Goal: Task Accomplishment & Management: Complete application form

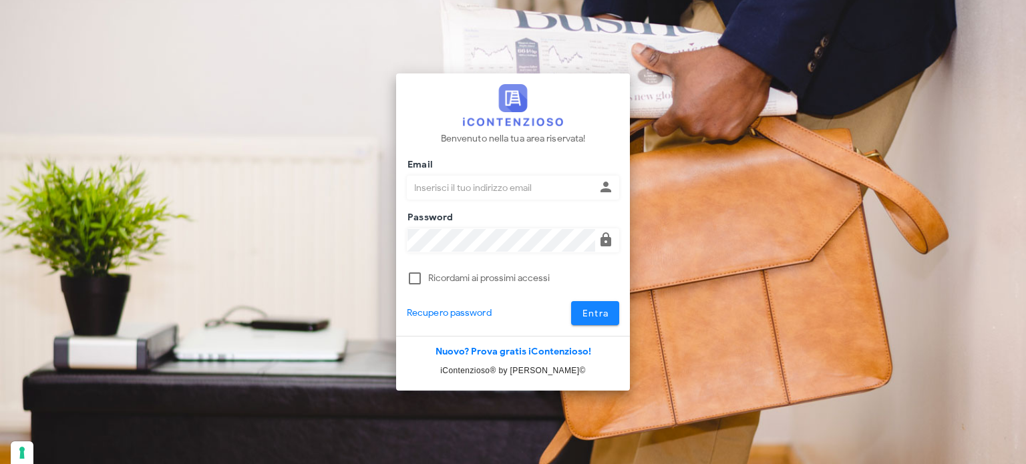
type input "[EMAIL_ADDRESS][DOMAIN_NAME]"
click at [593, 321] on button "Entra" at bounding box center [595, 313] width 49 height 24
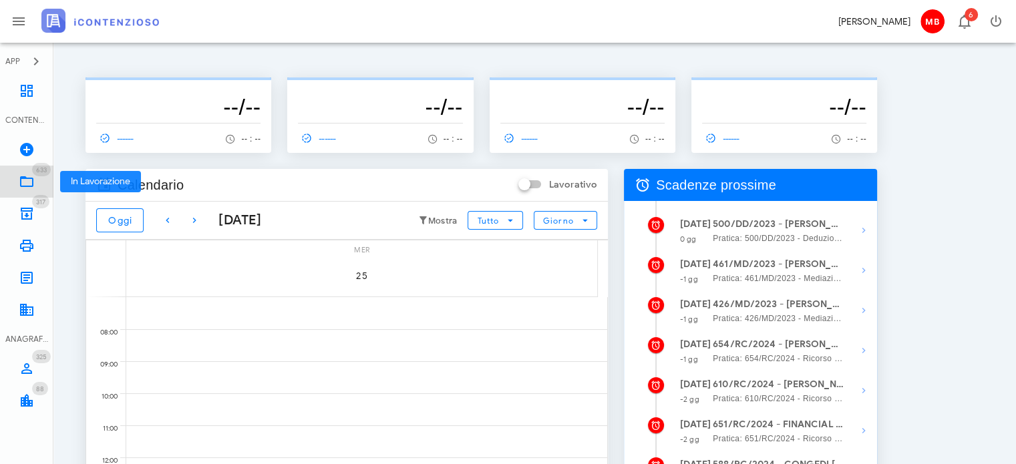
click at [41, 173] on span "633" at bounding box center [41, 170] width 11 height 9
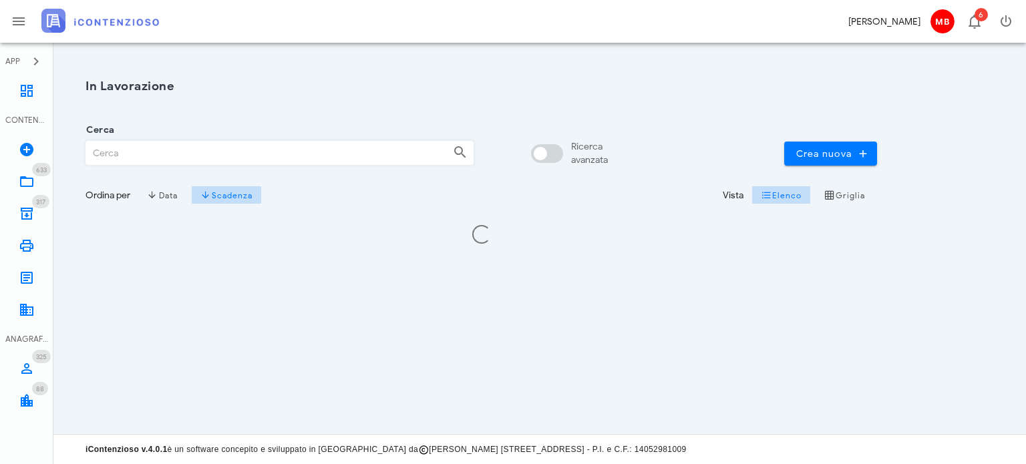
click at [251, 150] on input "Cerca" at bounding box center [264, 153] width 356 height 23
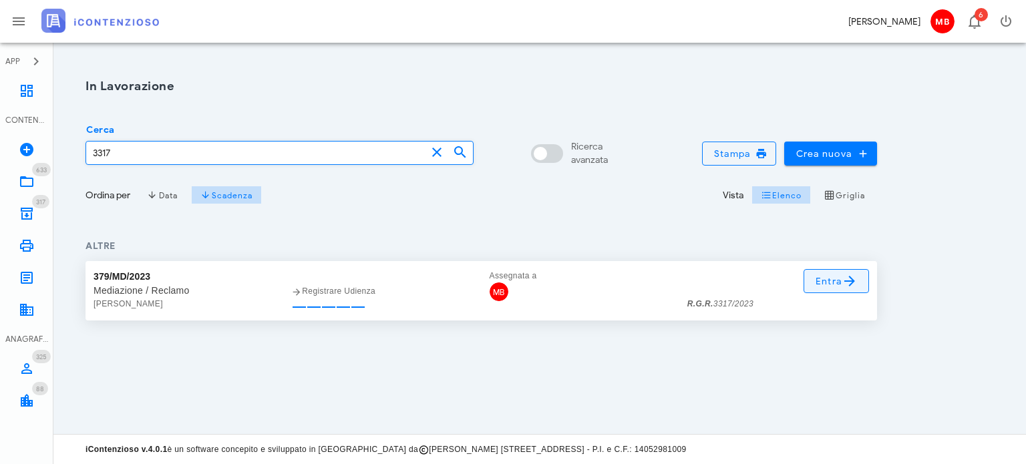
type input "3317"
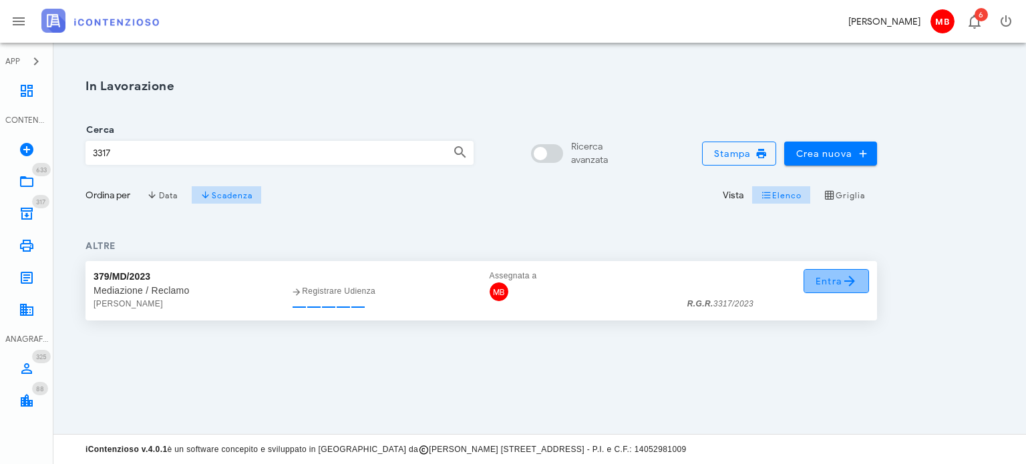
click at [831, 283] on span "Entra" at bounding box center [836, 281] width 43 height 16
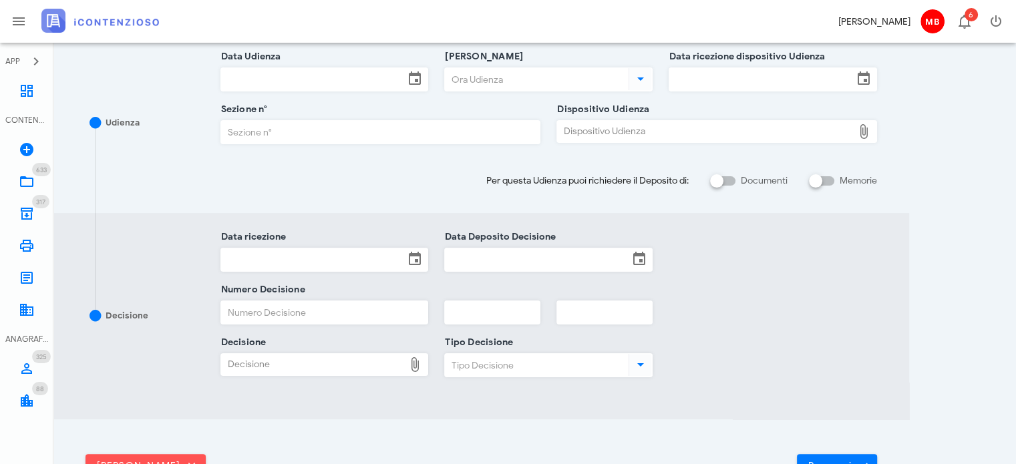
scroll to position [200, 0]
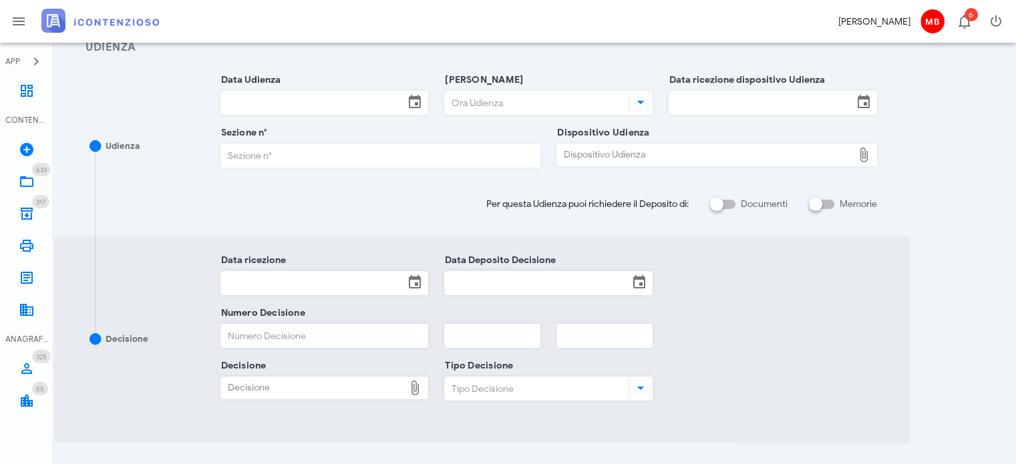
click at [665, 157] on div "Dispositivo Udienza" at bounding box center [705, 154] width 296 height 21
type input "C:\fakepath\AvvTratt___3317_2023.pdf"
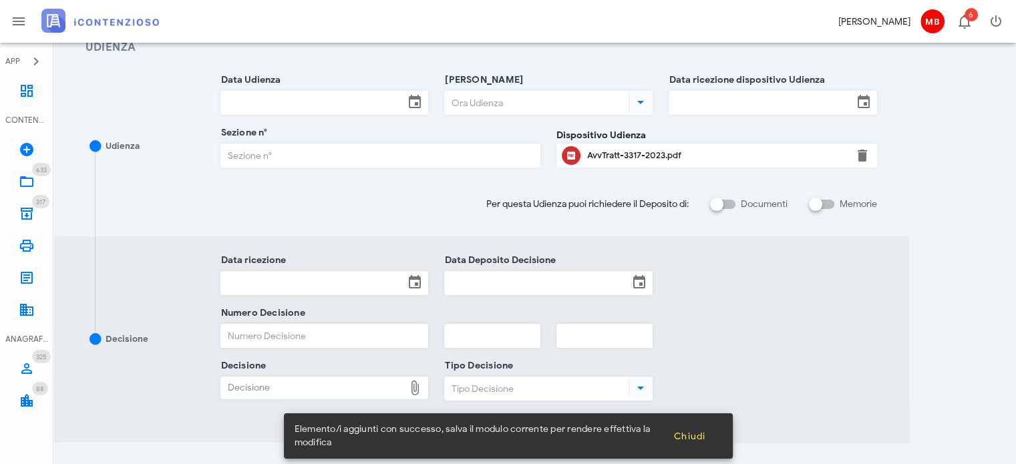
click at [622, 154] on div "AvvTratt-3317-2023.pdf" at bounding box center [716, 155] width 259 height 11
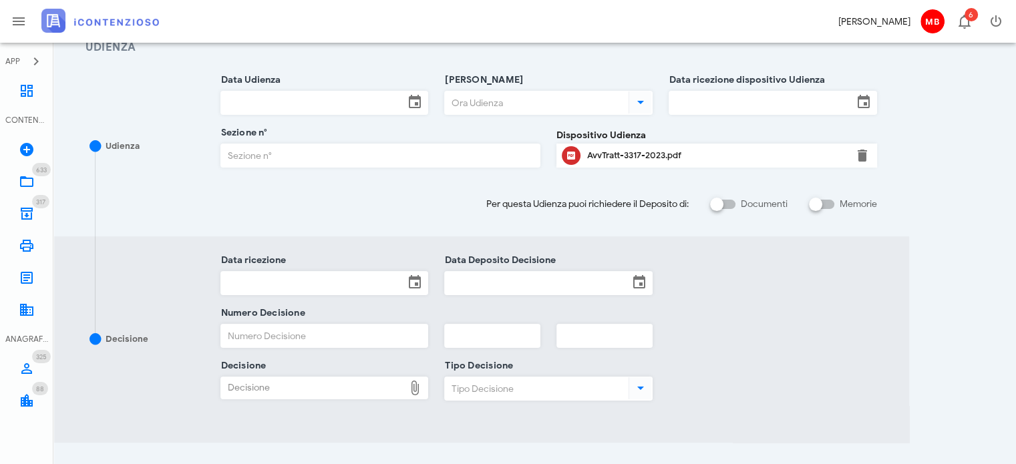
click at [311, 100] on input "Data Udienza" at bounding box center [313, 102] width 184 height 23
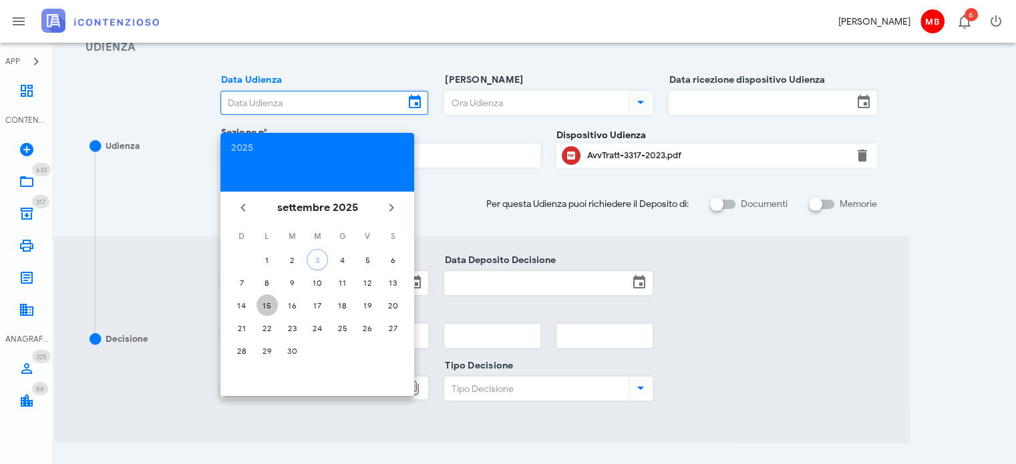
click at [267, 302] on div "15" at bounding box center [266, 306] width 21 height 10
type input "15/09/2025"
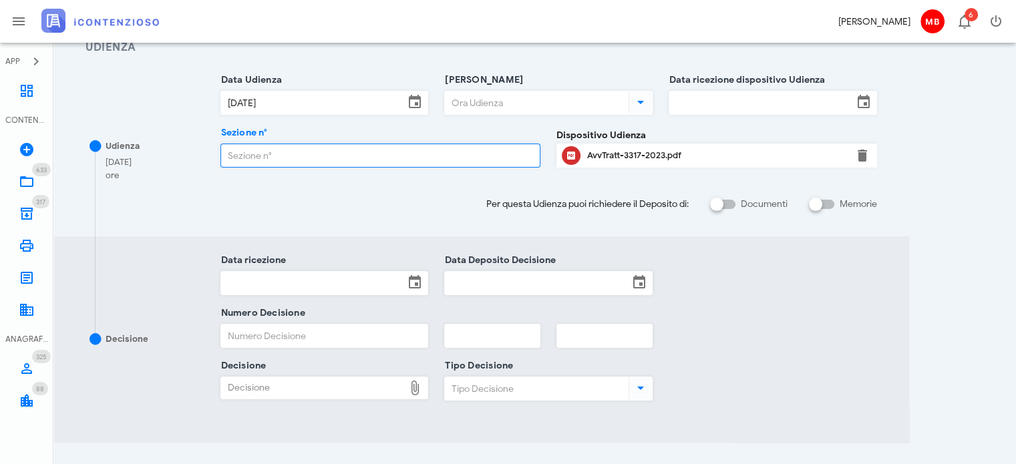
click at [405, 163] on input "Sezione n°" at bounding box center [380, 155] width 319 height 23
type input "1"
click at [476, 104] on input "Ora Udienza" at bounding box center [535, 102] width 181 height 23
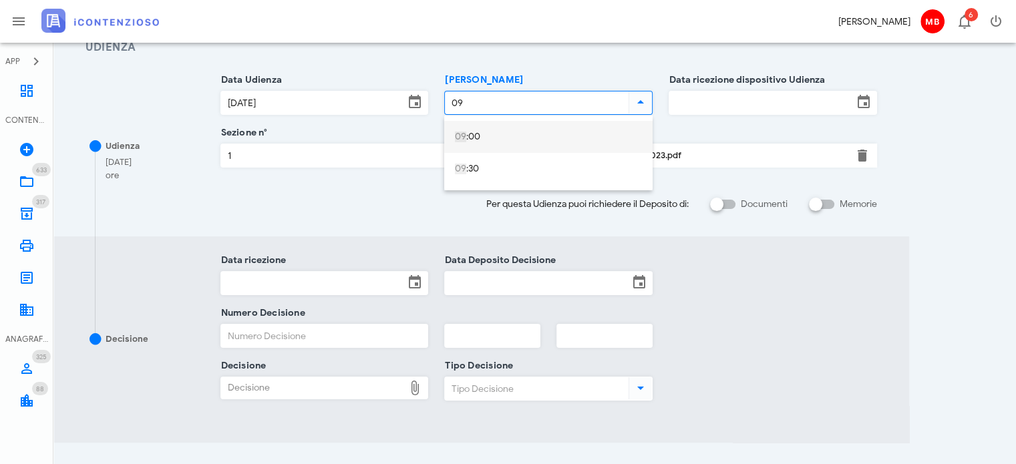
click at [483, 130] on div "09 :00" at bounding box center [548, 137] width 187 height 27
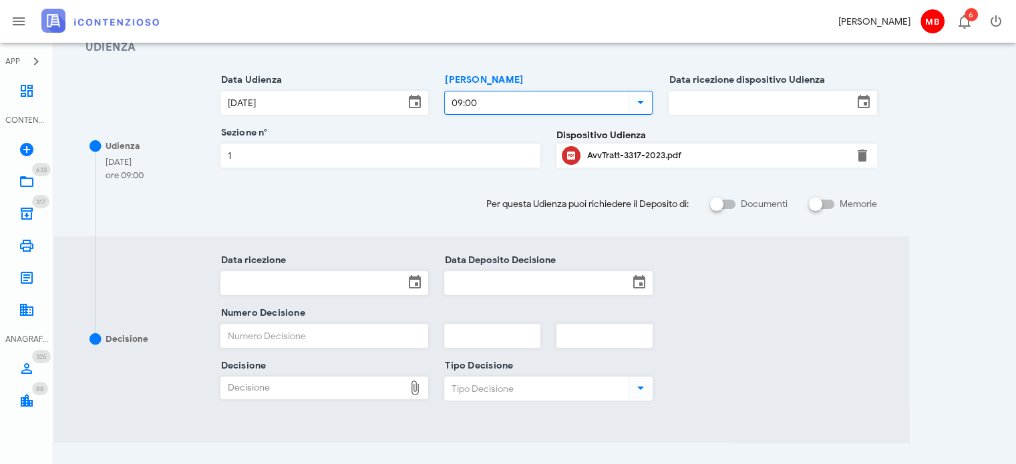
type input "09:00"
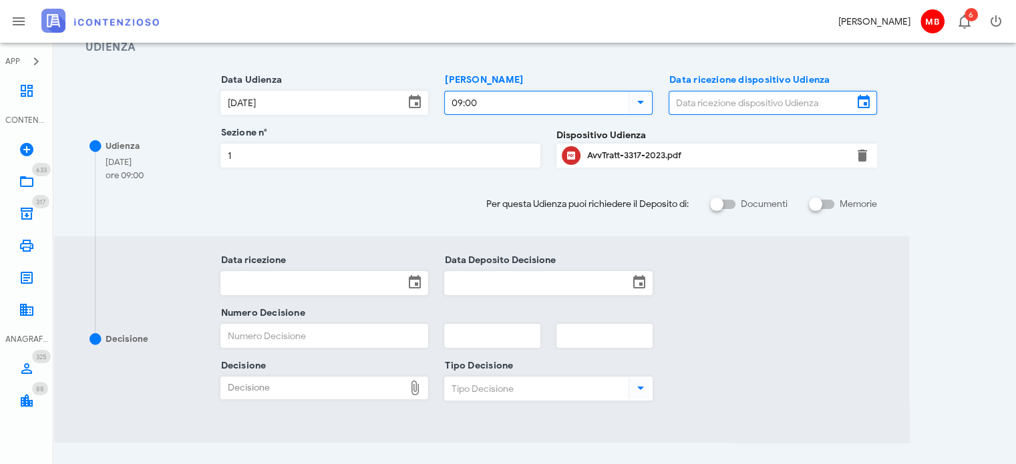
click at [759, 98] on input "Data ricezione dispositivo Udienza" at bounding box center [761, 102] width 184 height 23
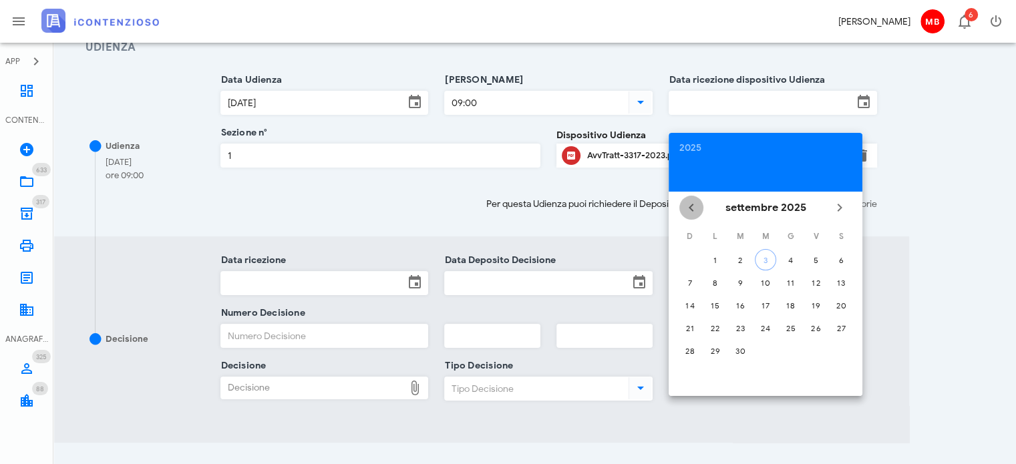
click at [686, 208] on icon "Il mese scorso" at bounding box center [691, 208] width 16 height 16
click at [712, 325] on div "23" at bounding box center [715, 328] width 21 height 10
type input "23/06/2025"
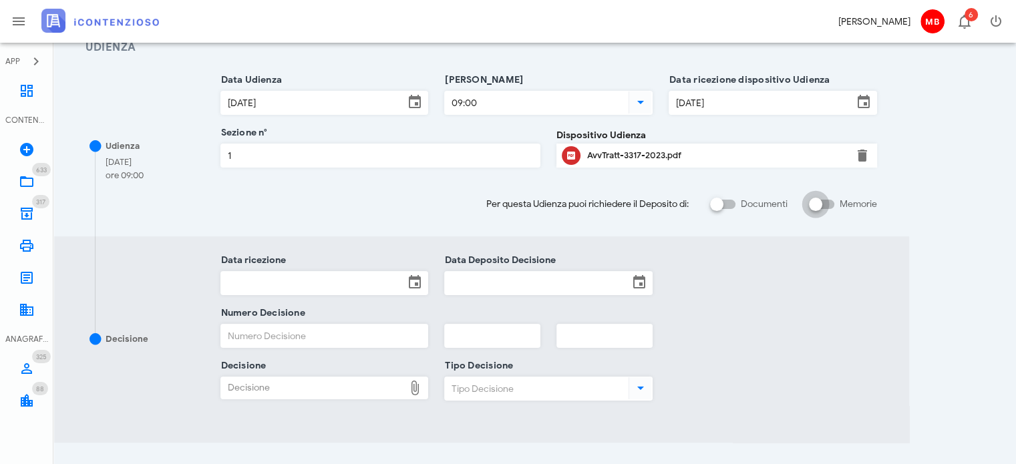
click at [812, 202] on div at bounding box center [815, 204] width 23 height 23
checkbox input "true"
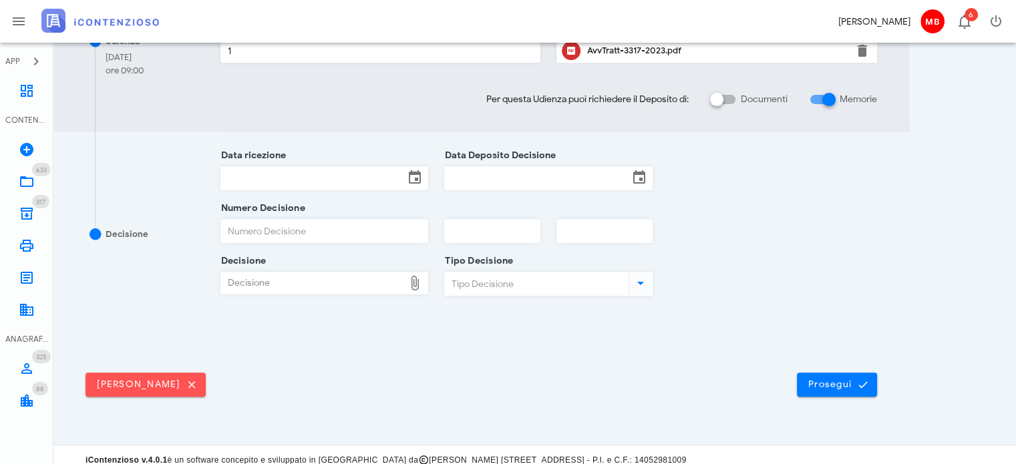
scroll to position [492, 0]
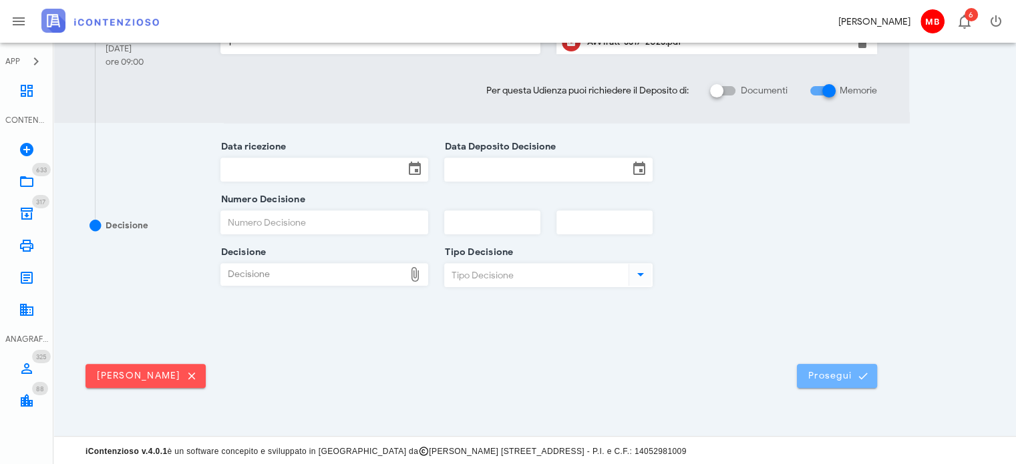
click at [849, 372] on span "Prosegui" at bounding box center [836, 376] width 59 height 12
click at [816, 379] on span "Prosegui" at bounding box center [836, 376] width 59 height 12
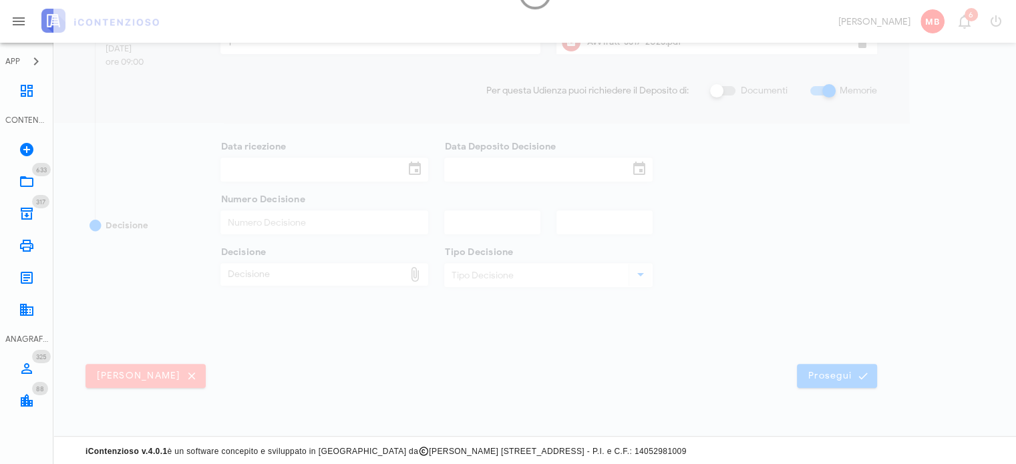
scroll to position [0, 0]
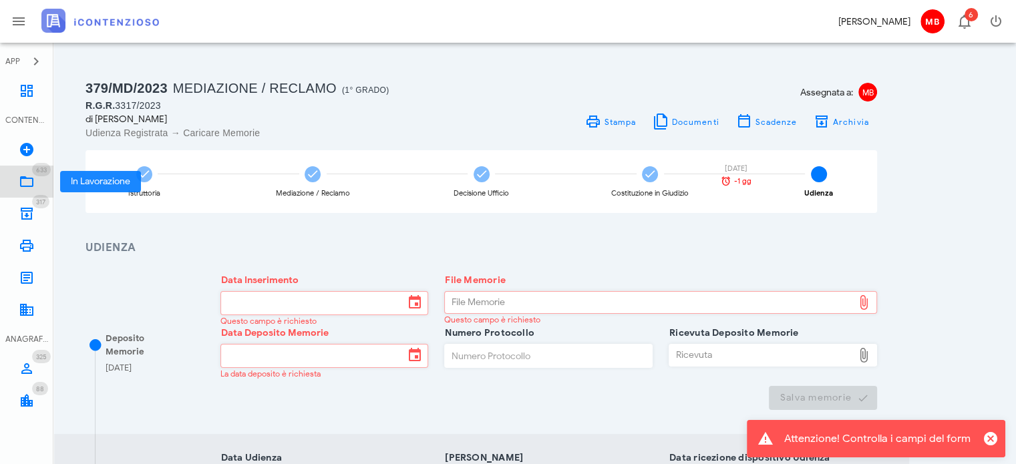
click at [37, 176] on link "633 In Lavorazione 633" at bounding box center [26, 182] width 53 height 32
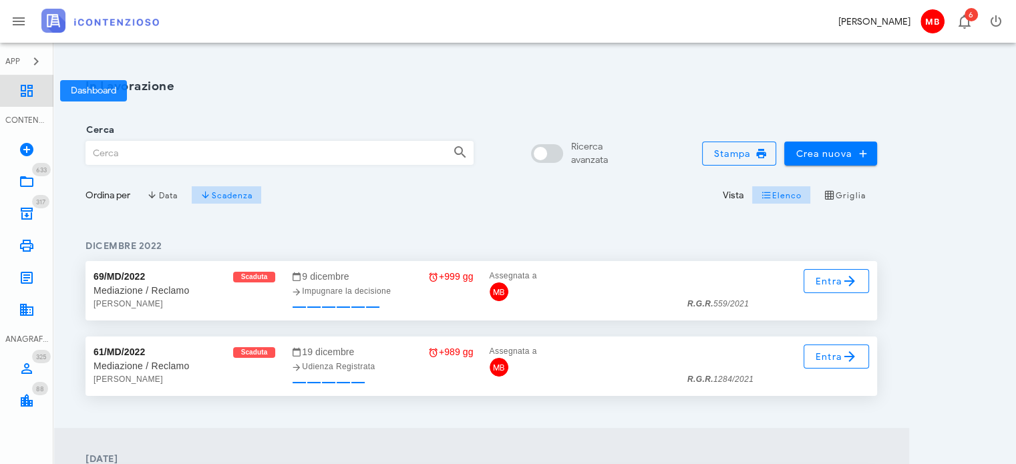
click at [31, 90] on icon at bounding box center [27, 91] width 16 height 16
